Goal: Transaction & Acquisition: Book appointment/travel/reservation

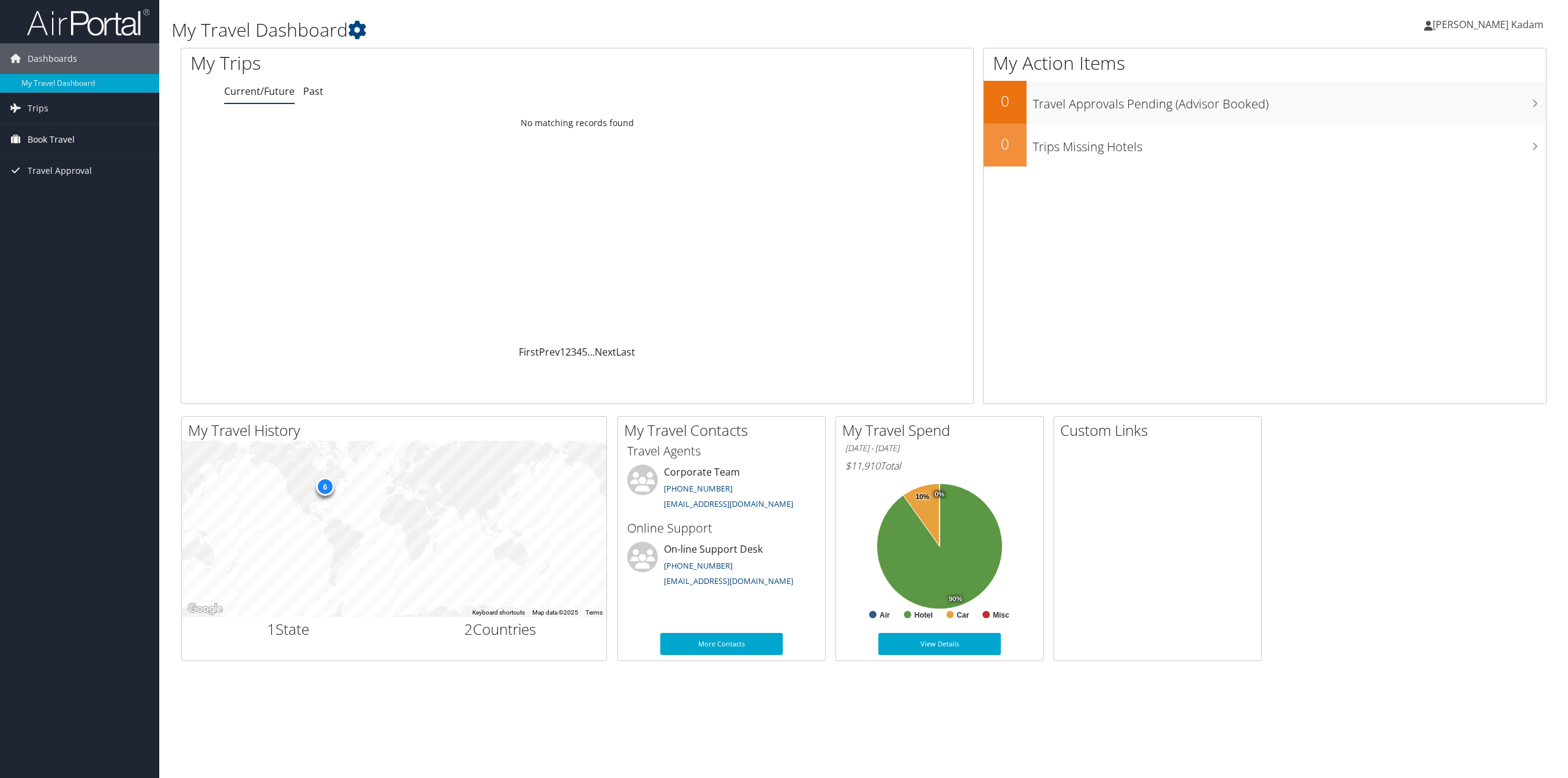
click at [57, 136] on span "Book Travel" at bounding box center [51, 139] width 47 height 31
click at [56, 200] on link "Book/Manage Online Trips" at bounding box center [79, 200] width 159 height 18
